Goal: Task Accomplishment & Management: Complete application form

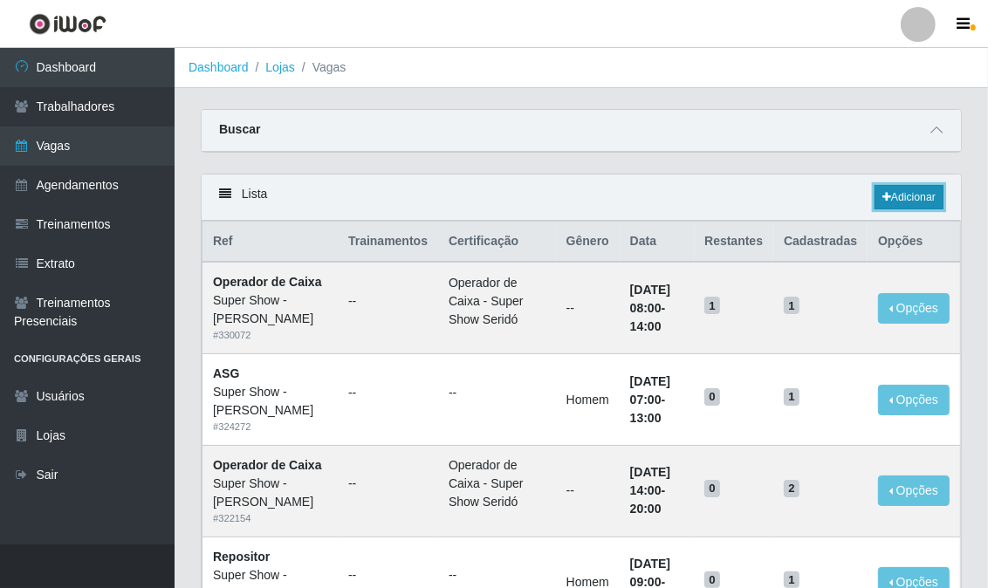
click at [923, 198] on link "Adicionar" at bounding box center [909, 197] width 69 height 24
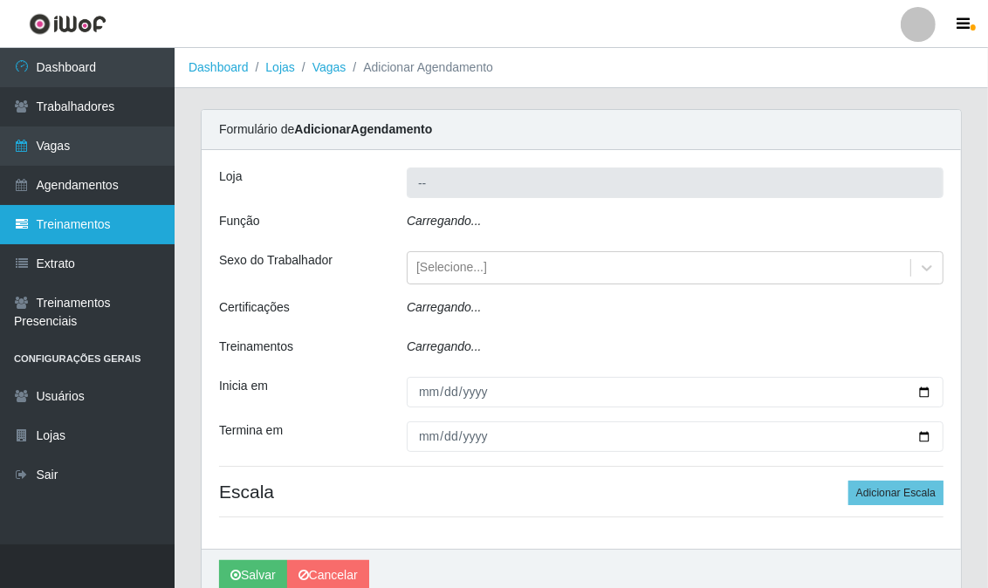
type input "Super Show - [PERSON_NAME]"
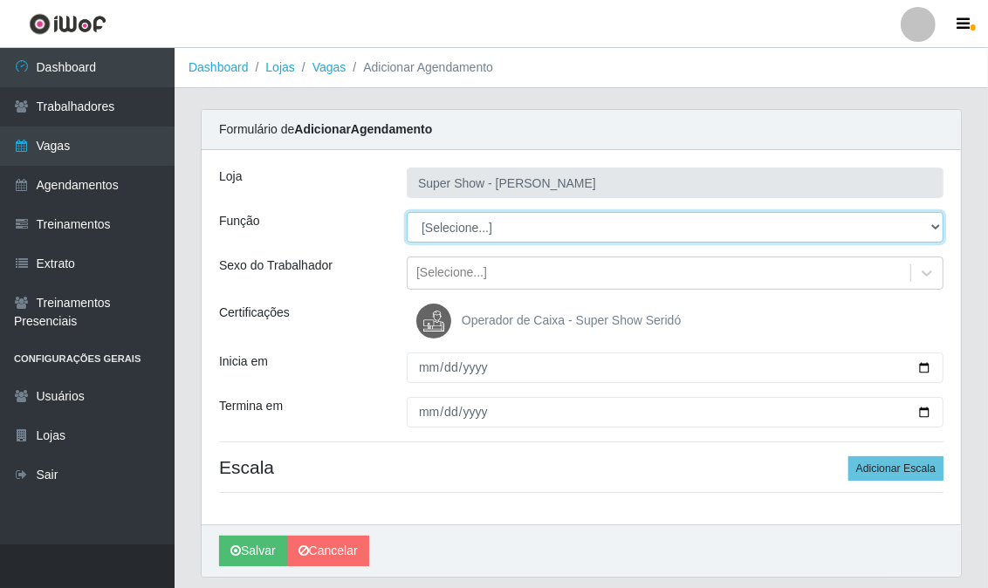
click at [466, 217] on select "[Selecione...] ASG Auxiliar de Estacionamento Balconista Embalador Embalador + …" at bounding box center [675, 227] width 537 height 31
select select "16"
click at [407, 212] on select "[Selecione...] ASG Auxiliar de Estacionamento Balconista Embalador Embalador + …" at bounding box center [675, 227] width 537 height 31
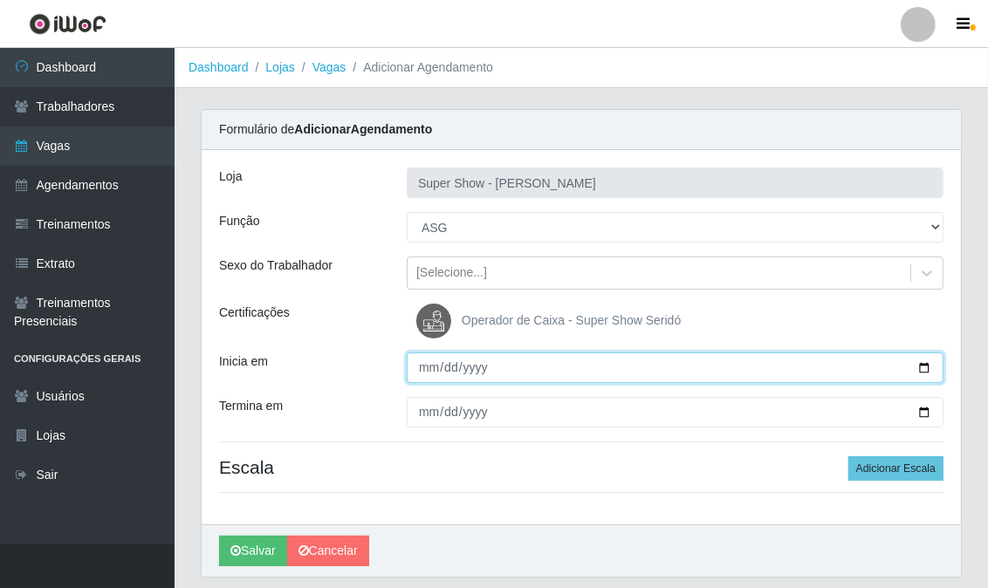
click at [429, 370] on input "Inicia em" at bounding box center [675, 368] width 537 height 31
type input "[DATE]"
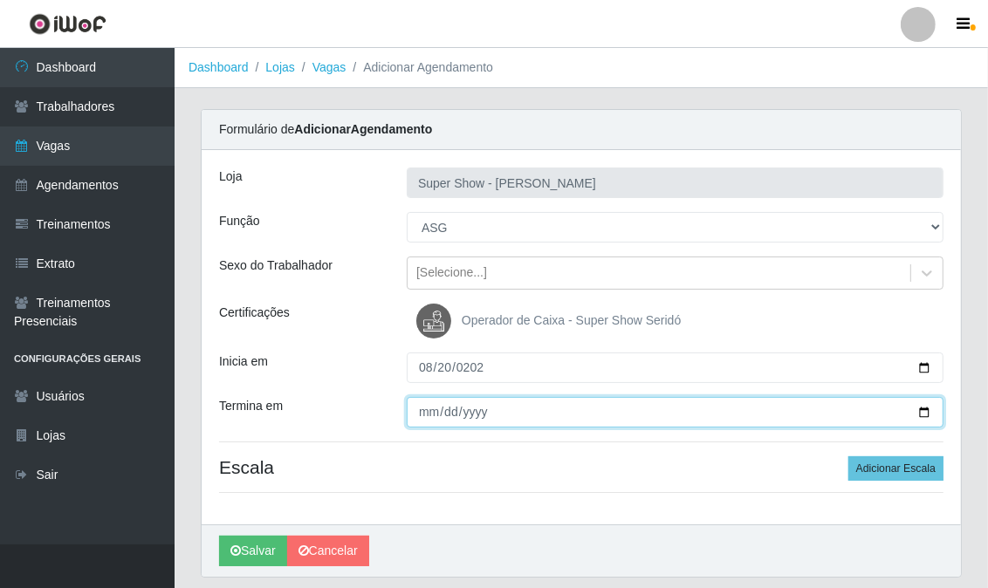
click at [421, 411] on input "Termina em" at bounding box center [675, 412] width 537 height 31
type input "[PHONE_NUMBER]"
type input "[DATE]"
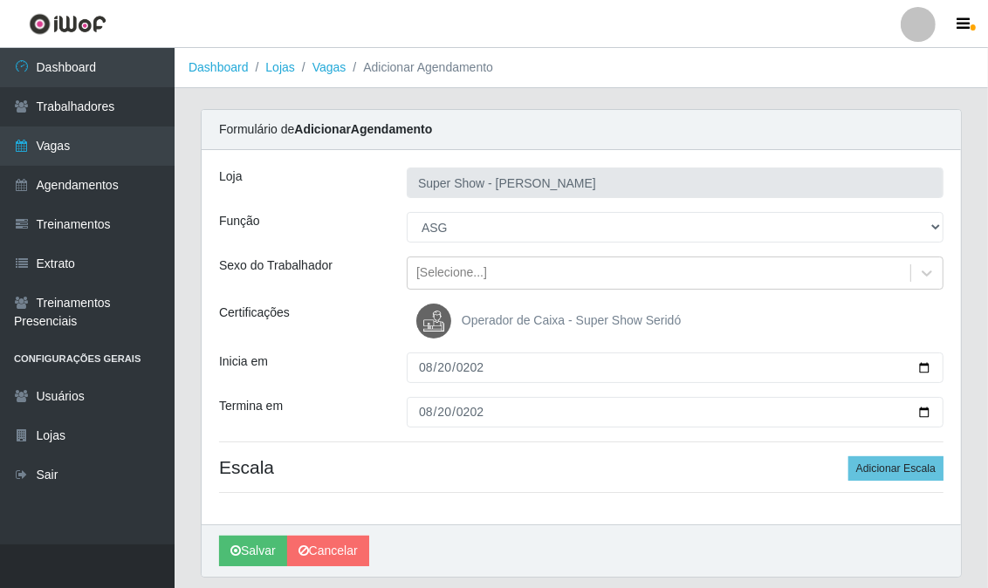
click at [448, 455] on div "Loja Super Show - [PERSON_NAME] Função [Selecione...] ASG Auxiliar de Estaciona…" at bounding box center [582, 337] width 760 height 375
click at [932, 466] on button "Adicionar Escala" at bounding box center [896, 469] width 95 height 24
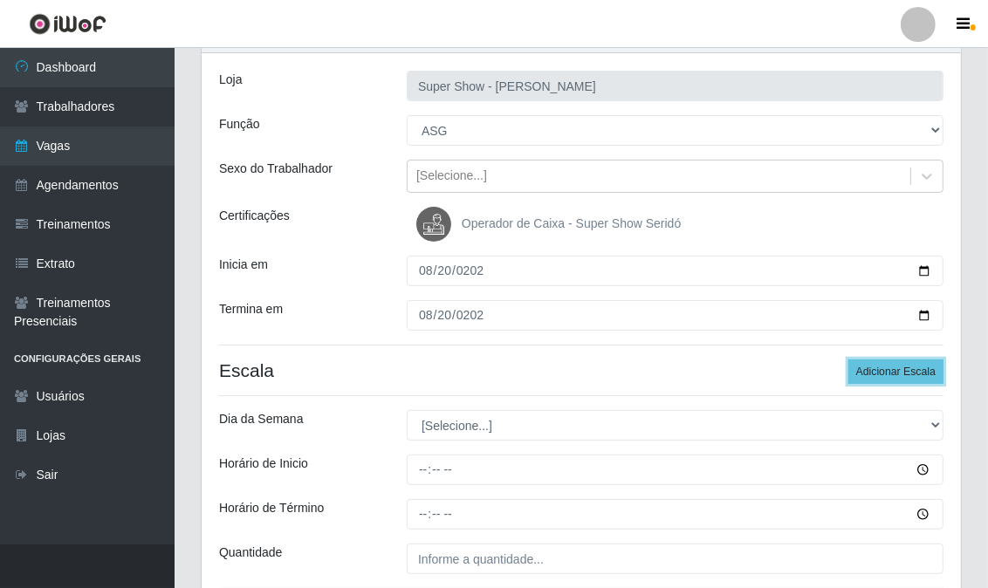
scroll to position [194, 0]
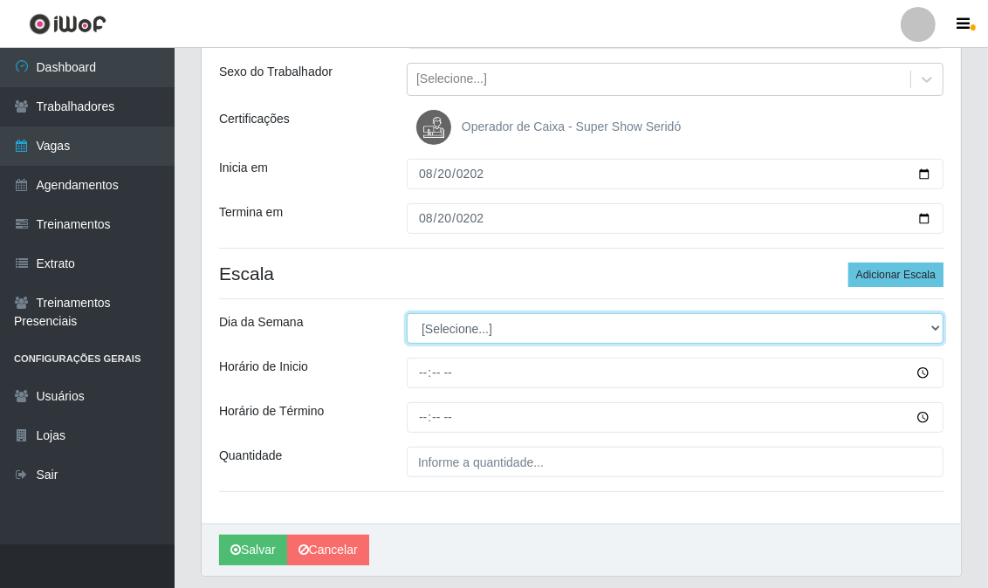
click at [493, 333] on select "[Selecione...] Segunda Terça Quarta Quinta Sexta Sábado Domingo" at bounding box center [675, 328] width 537 height 31
select select "3"
click at [407, 313] on select "[Selecione...] Segunda Terça Quarta Quinta Sexta Sábado Domingo" at bounding box center [675, 328] width 537 height 31
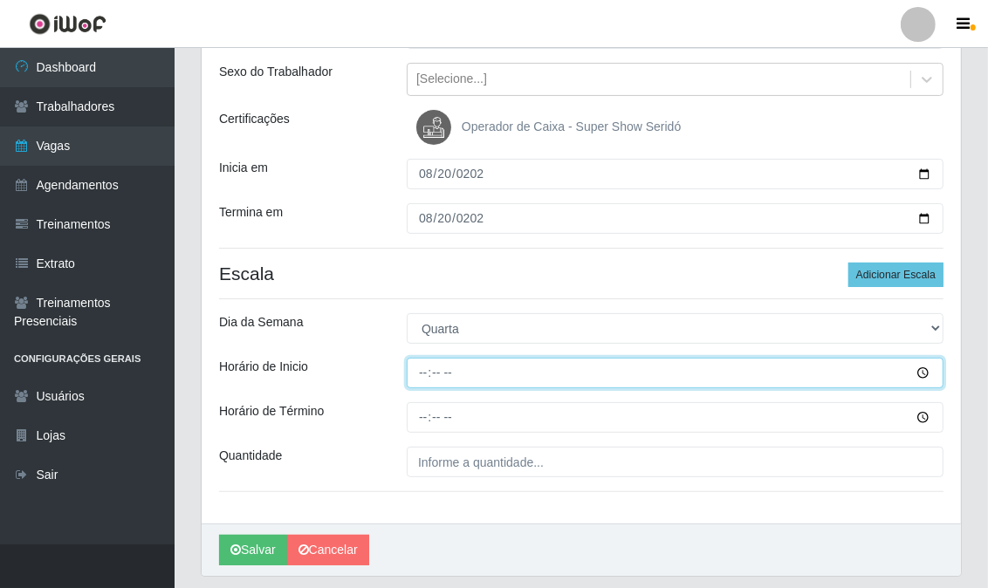
click at [422, 374] on input "Horário de Inicio" at bounding box center [675, 373] width 537 height 31
type input "13:00"
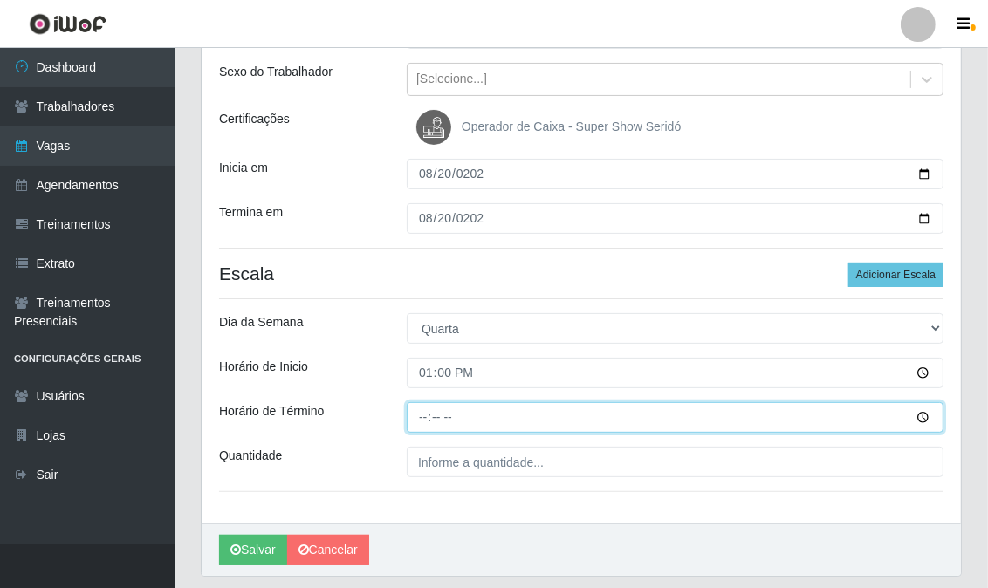
click at [437, 416] on input "Horário de Término" at bounding box center [675, 417] width 537 height 31
click at [421, 412] on input "Horário de Término" at bounding box center [675, 417] width 537 height 31
click at [423, 419] on input "Horário de Término" at bounding box center [675, 417] width 537 height 31
type input "19:00"
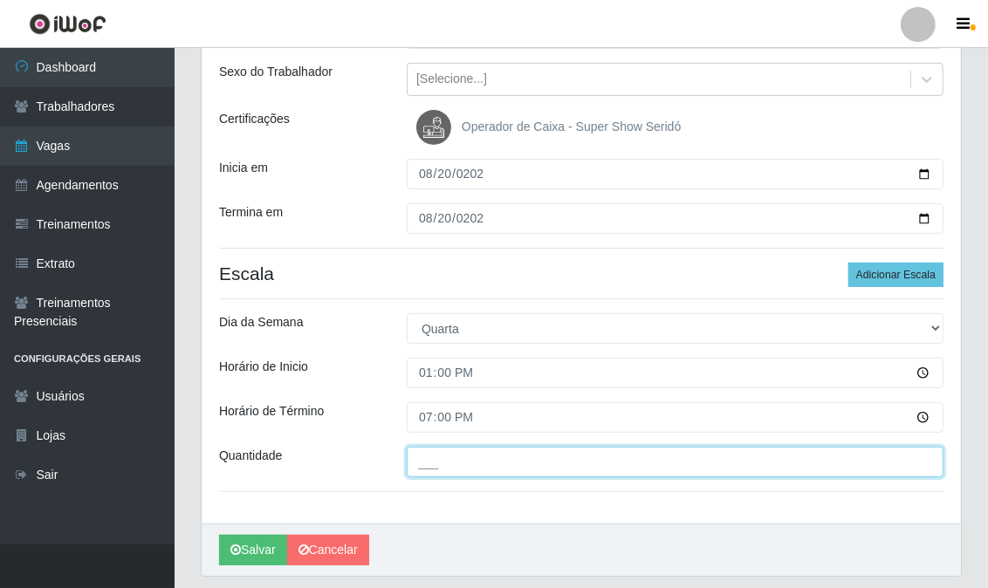
click at [561, 463] on input "___" at bounding box center [675, 462] width 537 height 31
type input "01_"
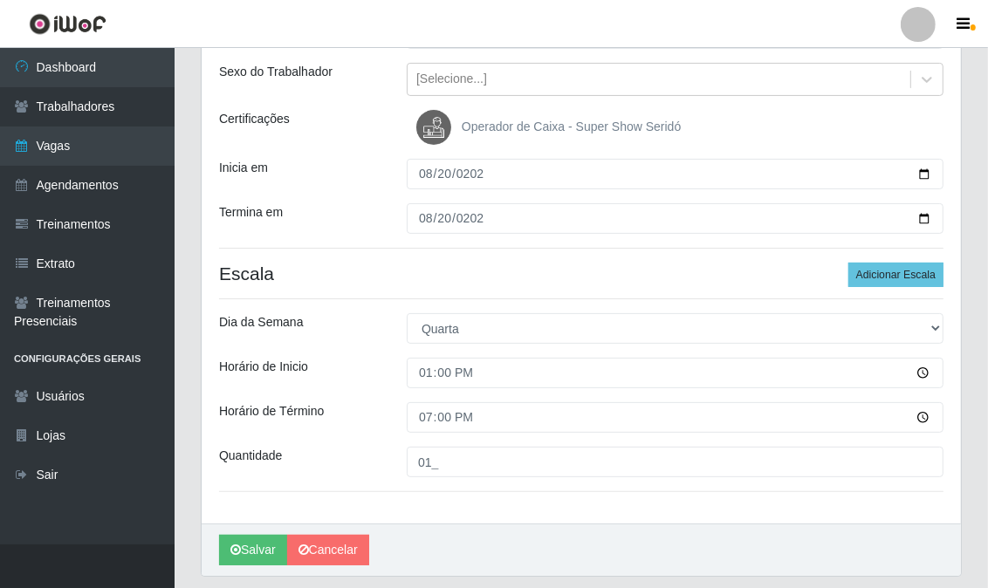
click at [365, 278] on h4 "Escala Adicionar Escala" at bounding box center [581, 274] width 725 height 22
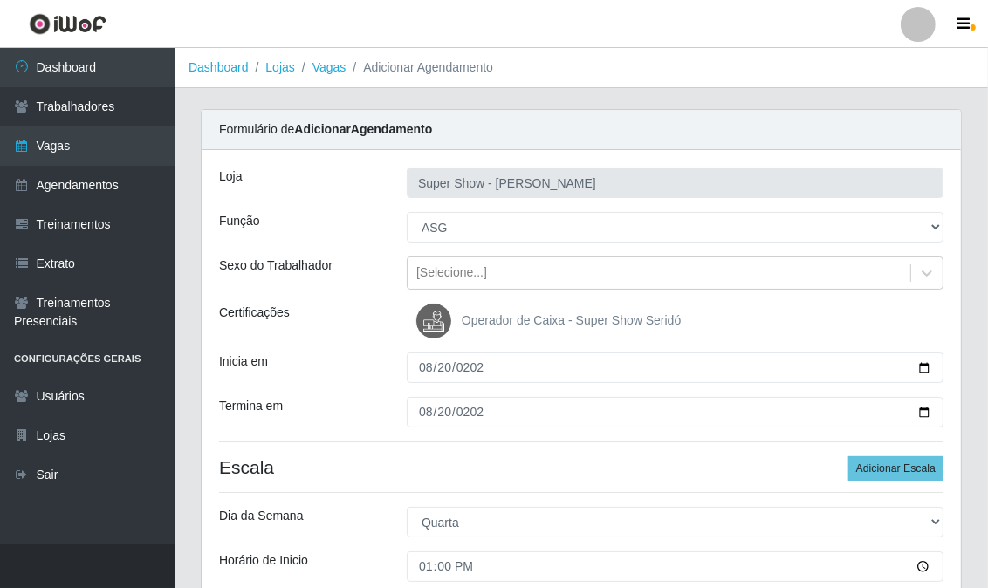
scroll to position [247, 0]
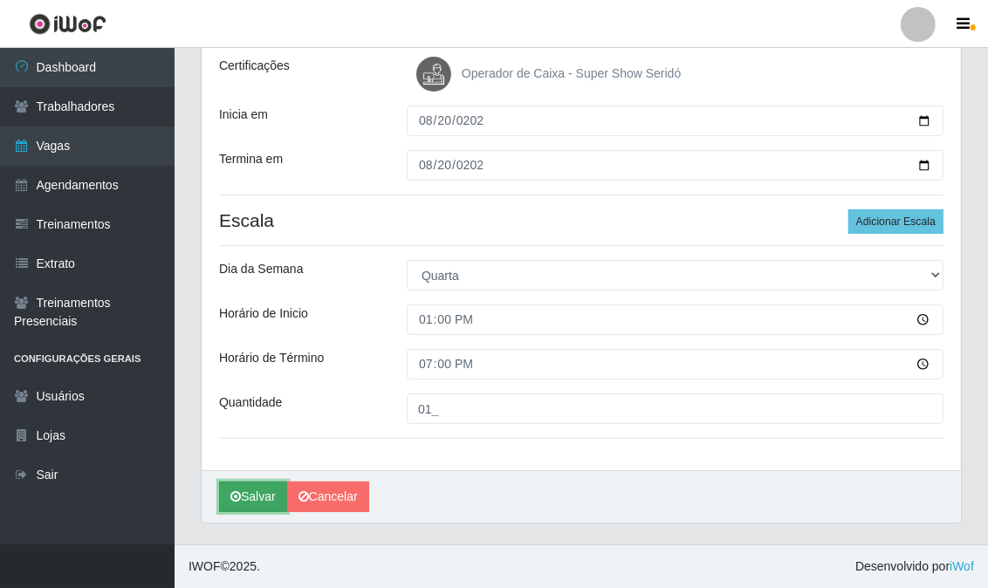
click at [262, 506] on button "Salvar" at bounding box center [253, 497] width 68 height 31
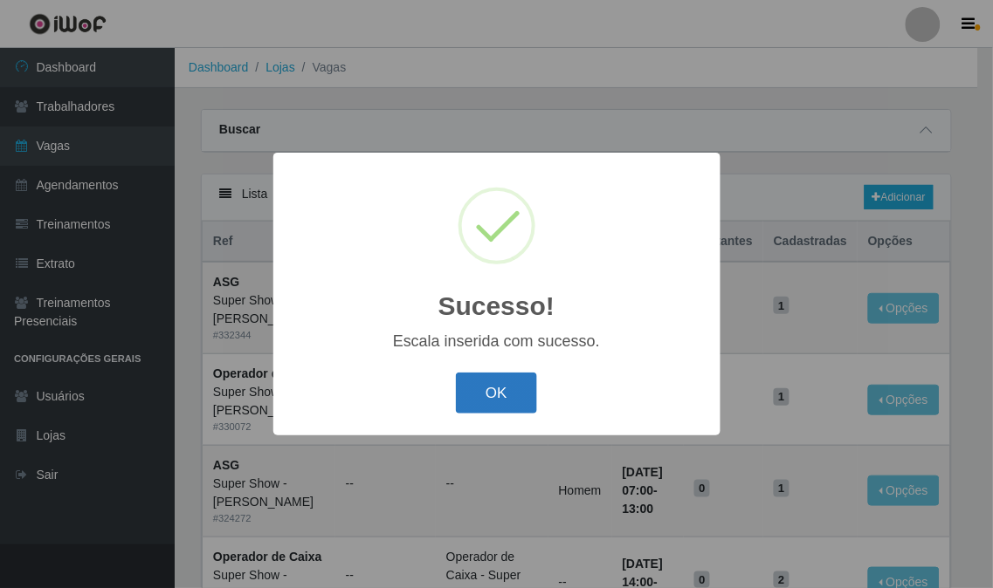
click at [512, 396] on button "OK" at bounding box center [496, 393] width 81 height 41
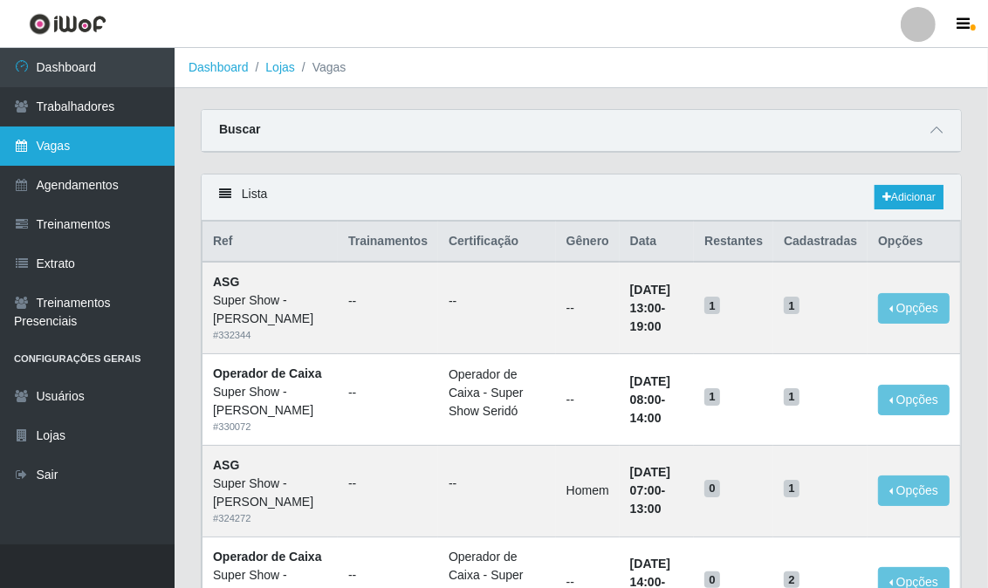
click at [55, 152] on link "Vagas" at bounding box center [87, 146] width 175 height 39
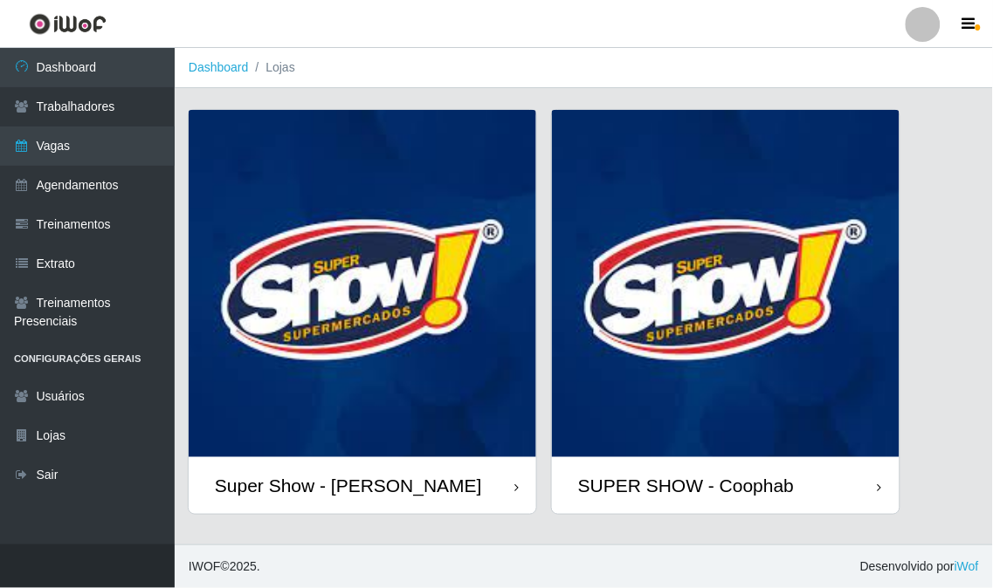
click at [279, 246] on img at bounding box center [362, 283] width 347 height 347
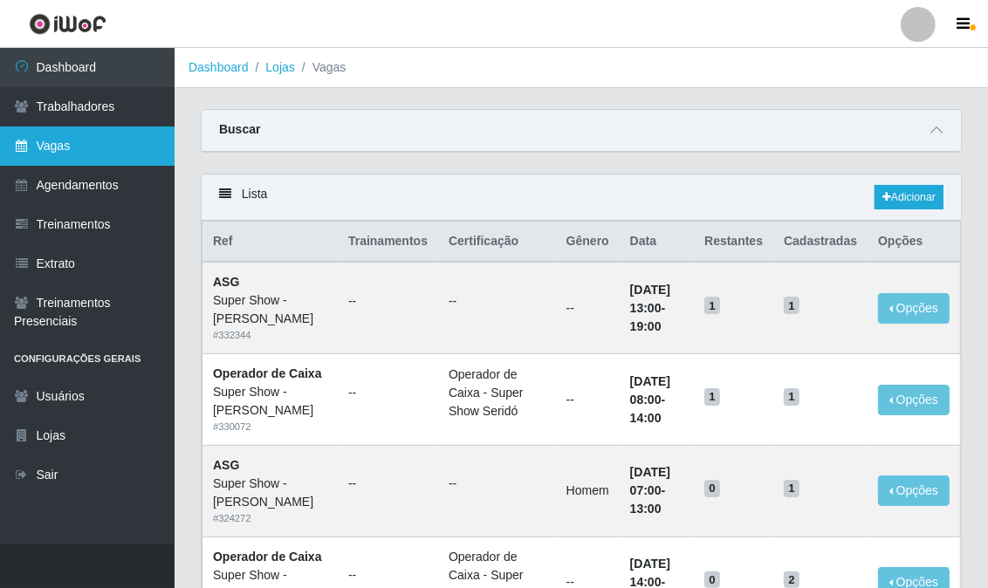
click at [56, 146] on link "Vagas" at bounding box center [87, 146] width 175 height 39
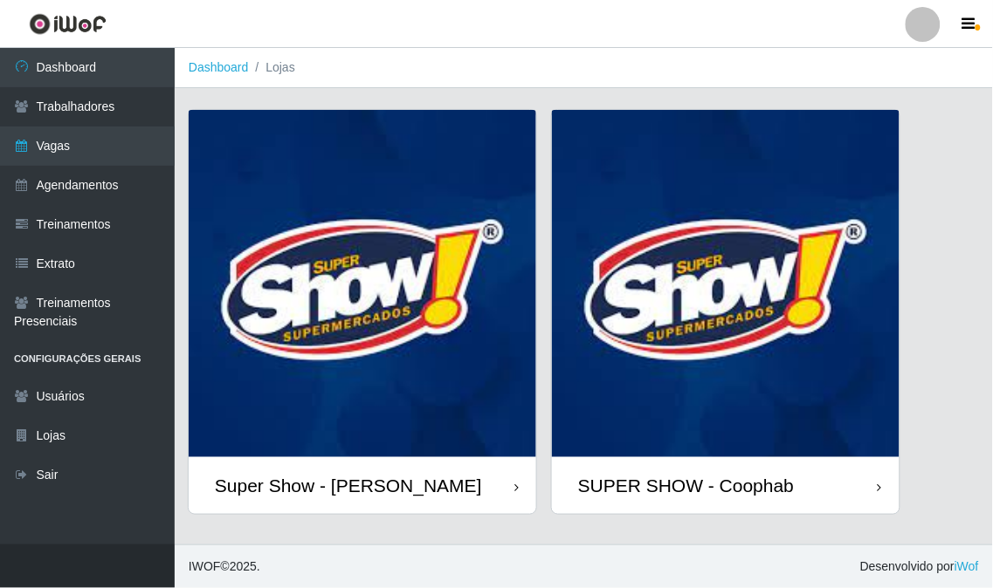
click at [390, 272] on img at bounding box center [362, 283] width 347 height 347
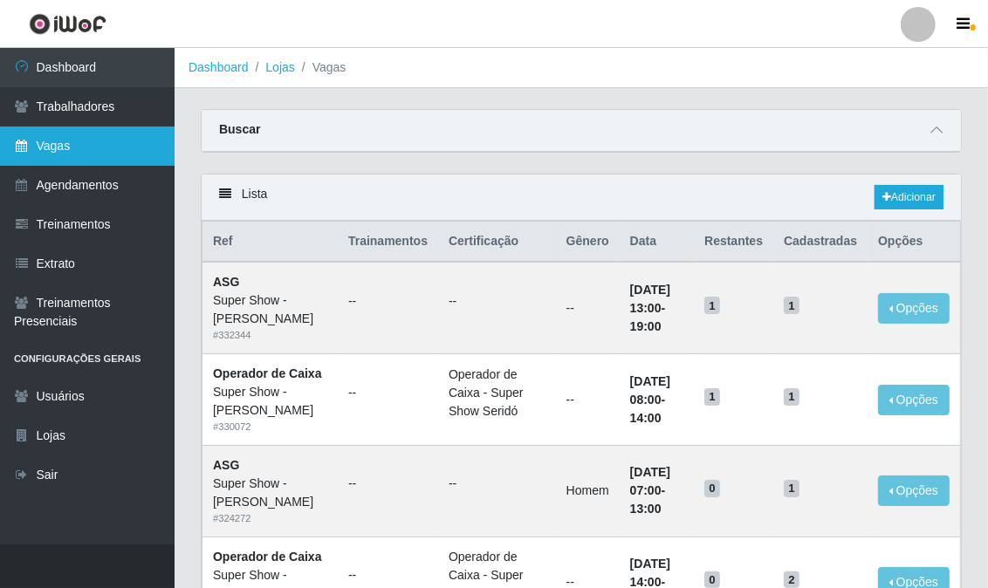
click at [85, 150] on link "Vagas" at bounding box center [87, 146] width 175 height 39
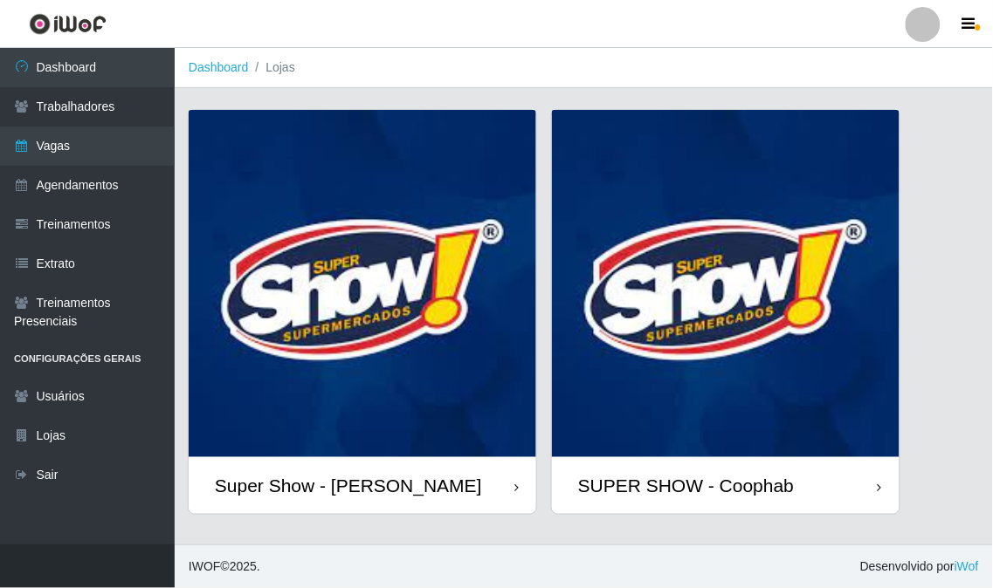
click at [356, 285] on img at bounding box center [362, 283] width 347 height 347
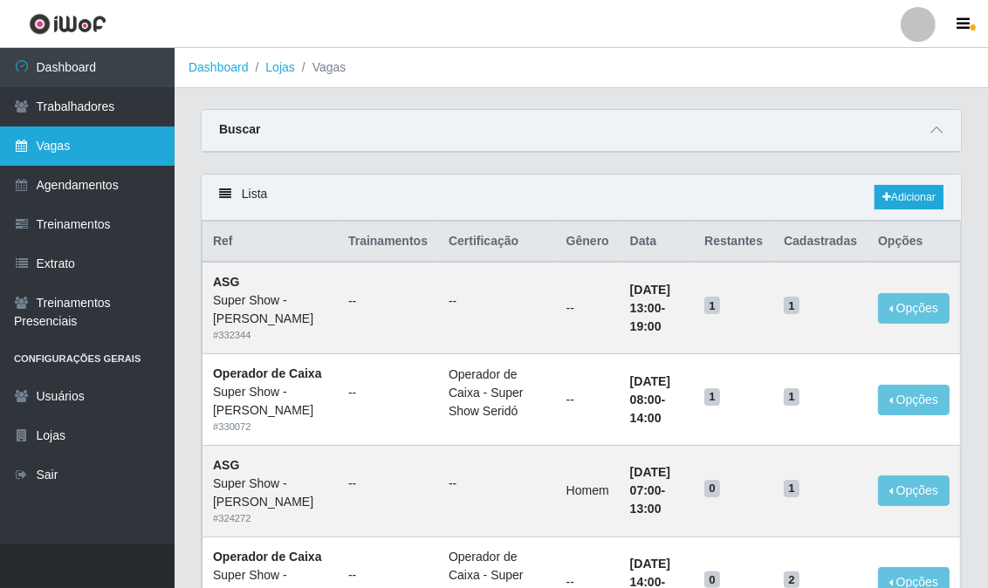
click at [70, 141] on link "Vagas" at bounding box center [87, 146] width 175 height 39
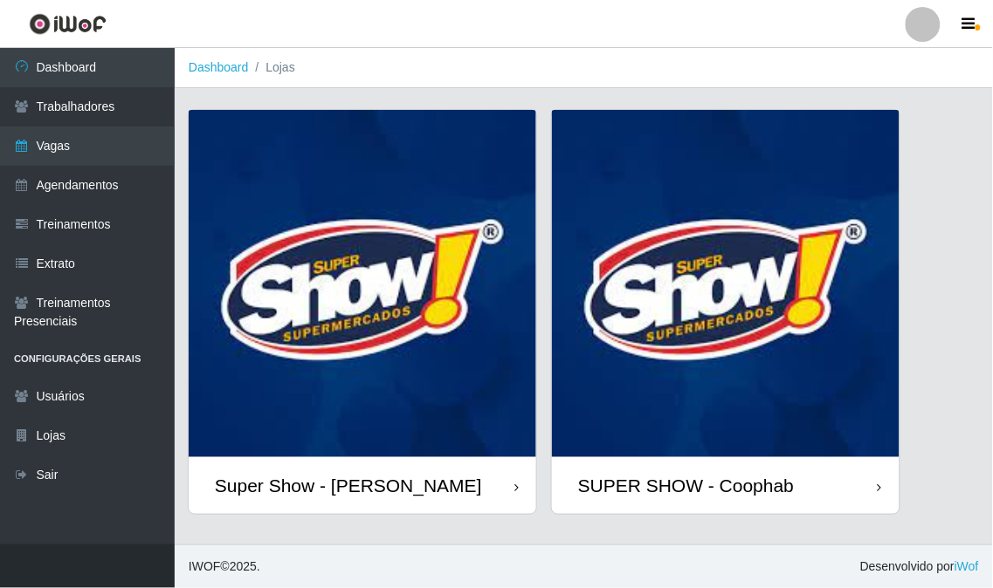
click at [417, 282] on img at bounding box center [362, 283] width 347 height 347
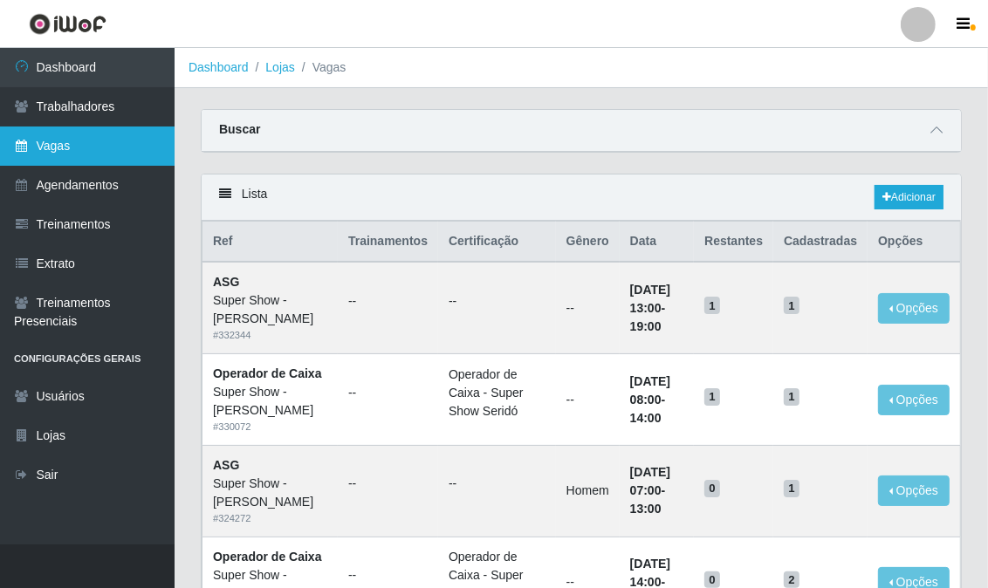
click at [101, 151] on link "Vagas" at bounding box center [87, 146] width 175 height 39
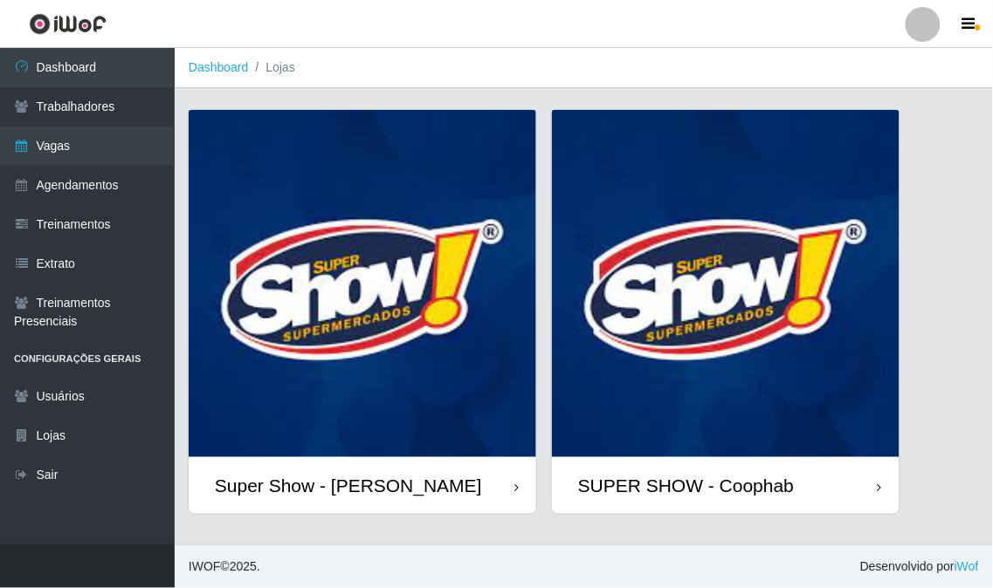
click at [402, 272] on img at bounding box center [362, 283] width 347 height 347
